Goal: Task Accomplishment & Management: Manage account settings

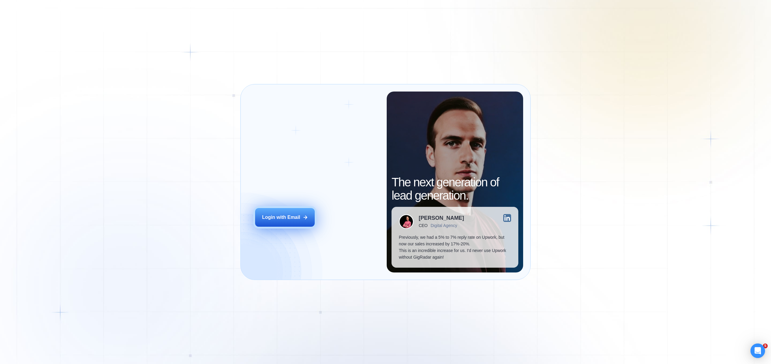
click at [296, 217] on div "Login with Email" at bounding box center [281, 217] width 38 height 7
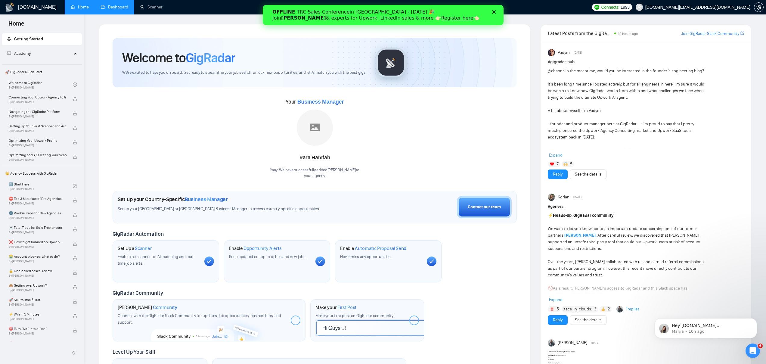
click at [116, 7] on link "Dashboard" at bounding box center [114, 7] width 27 height 5
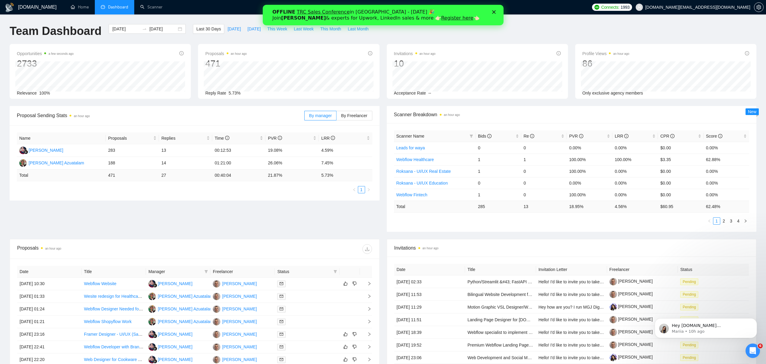
click at [495, 11] on icon "Close" at bounding box center [494, 12] width 4 height 4
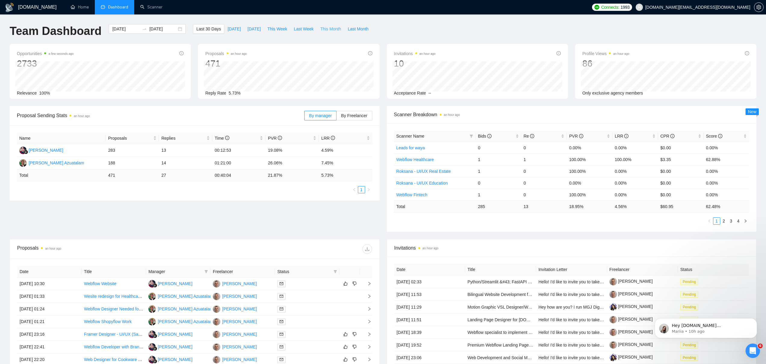
click at [327, 27] on span "This Month" at bounding box center [330, 29] width 21 height 7
type input "[DATE]"
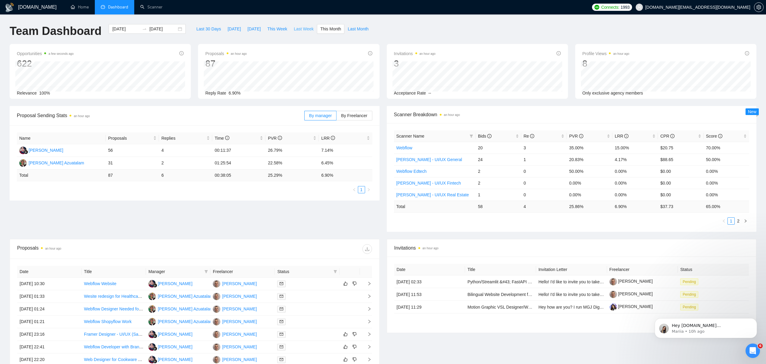
click at [302, 28] on span "Last Week" at bounding box center [304, 29] width 20 height 7
type input "[DATE]"
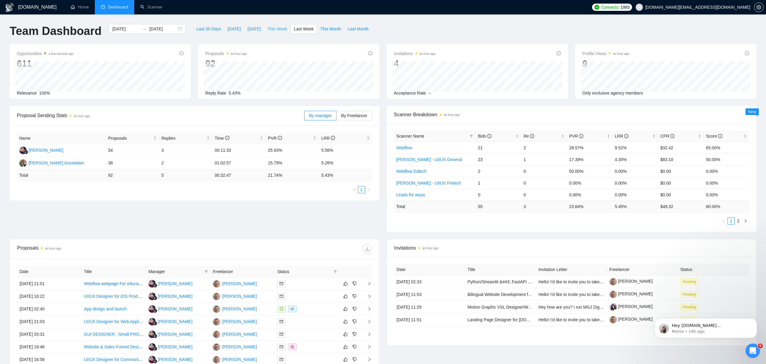
click at [278, 29] on span "This Week" at bounding box center [277, 29] width 20 height 7
type input "[DATE]"
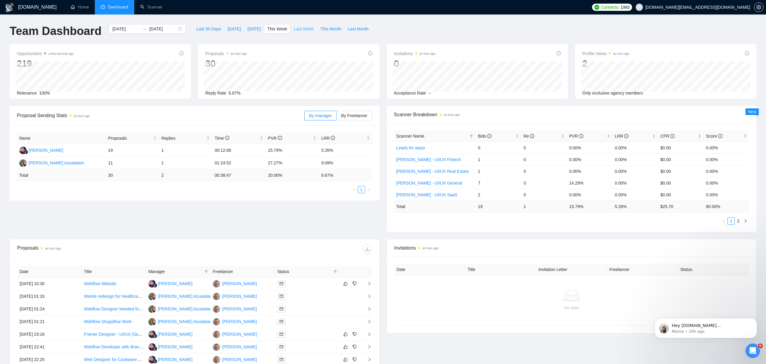
click at [303, 29] on span "Last Week" at bounding box center [304, 29] width 20 height 7
type input "[DATE]"
